Goal: Task Accomplishment & Management: Manage account settings

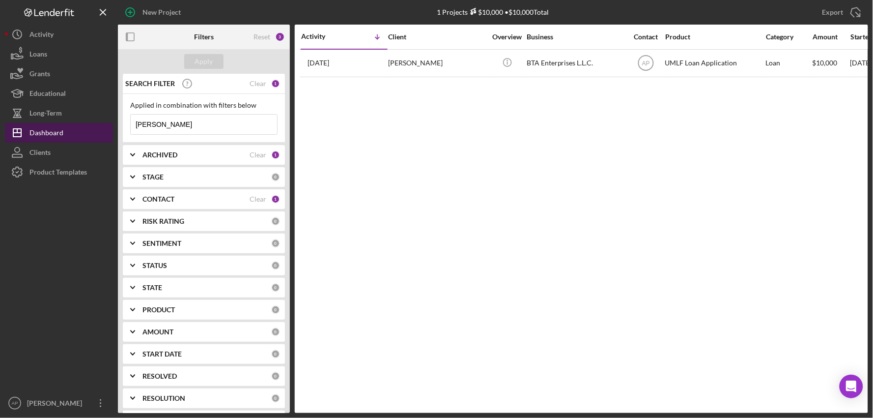
drag, startPoint x: 187, startPoint y: 126, endPoint x: 92, endPoint y: 123, distance: 94.9
click at [92, 123] on div "New Project 1 Projects $10,000 • $10,000 Total [PERSON_NAME] Export Icon/Export…" at bounding box center [436, 206] width 863 height 413
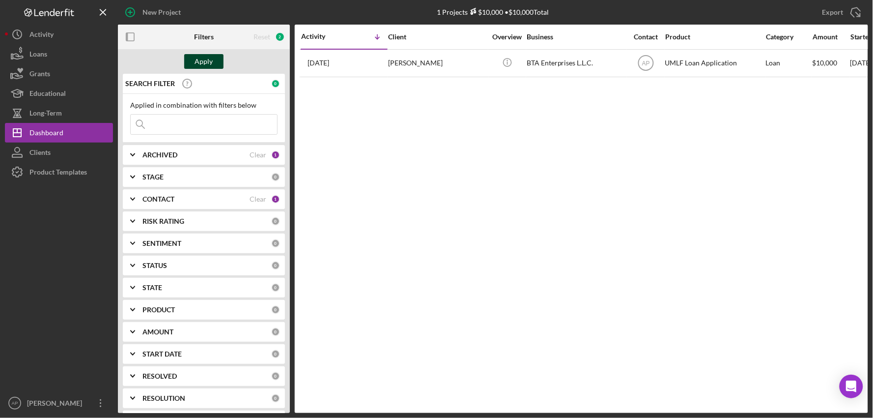
click at [202, 62] on div "Apply" at bounding box center [204, 61] width 18 height 15
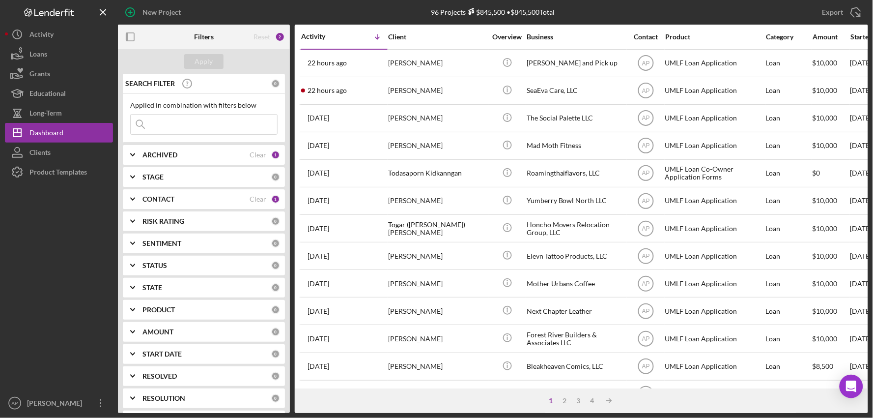
click at [175, 125] on input at bounding box center [204, 124] width 146 height 20
type input "papa"
click at [192, 56] on button "Apply" at bounding box center [203, 61] width 39 height 15
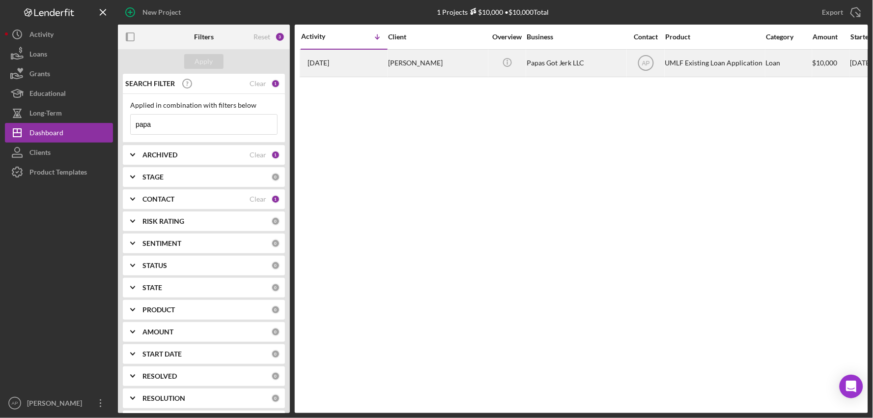
click at [462, 64] on div "[PERSON_NAME]" at bounding box center [437, 63] width 98 height 26
